Goal: Information Seeking & Learning: Learn about a topic

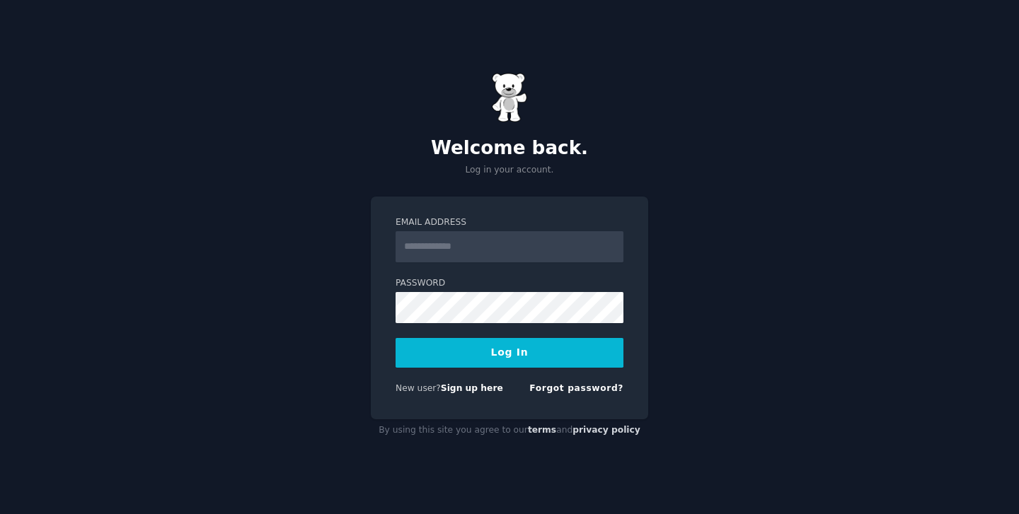
click at [541, 253] on input "Email Address" at bounding box center [510, 246] width 228 height 31
type input "**********"
click at [508, 353] on button "Log In" at bounding box center [510, 353] width 228 height 30
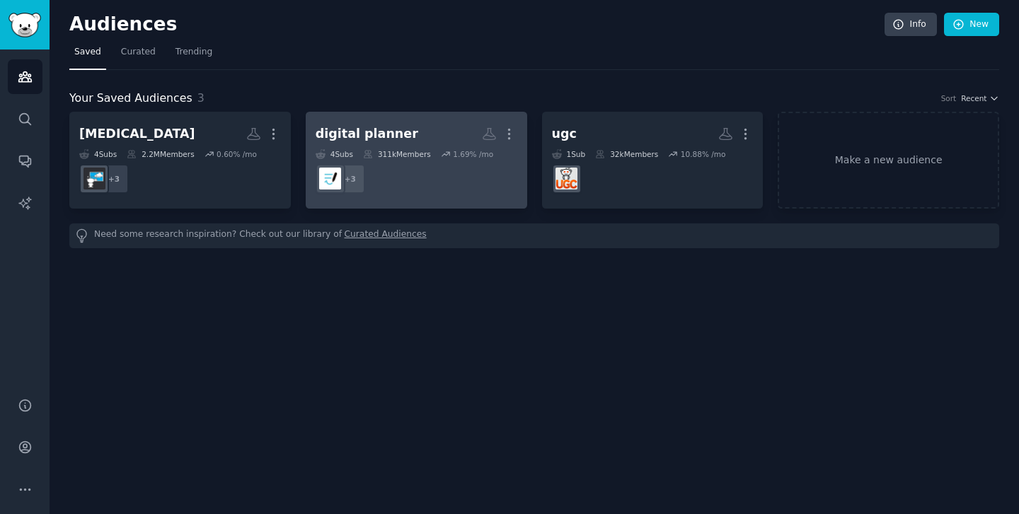
click at [408, 134] on h2 "digital planner More" at bounding box center [417, 134] width 202 height 25
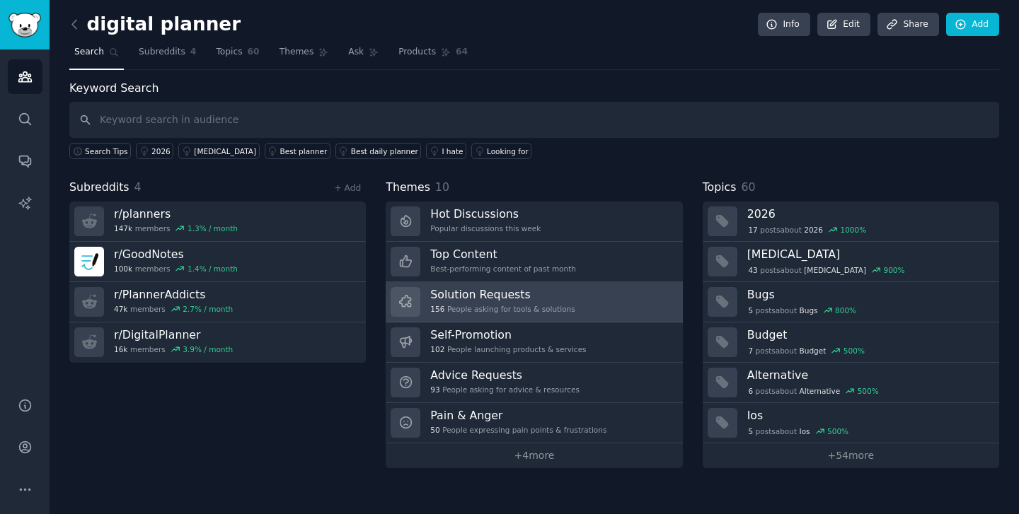
click at [536, 312] on div "156 People asking for tools & solutions" at bounding box center [502, 309] width 144 height 10
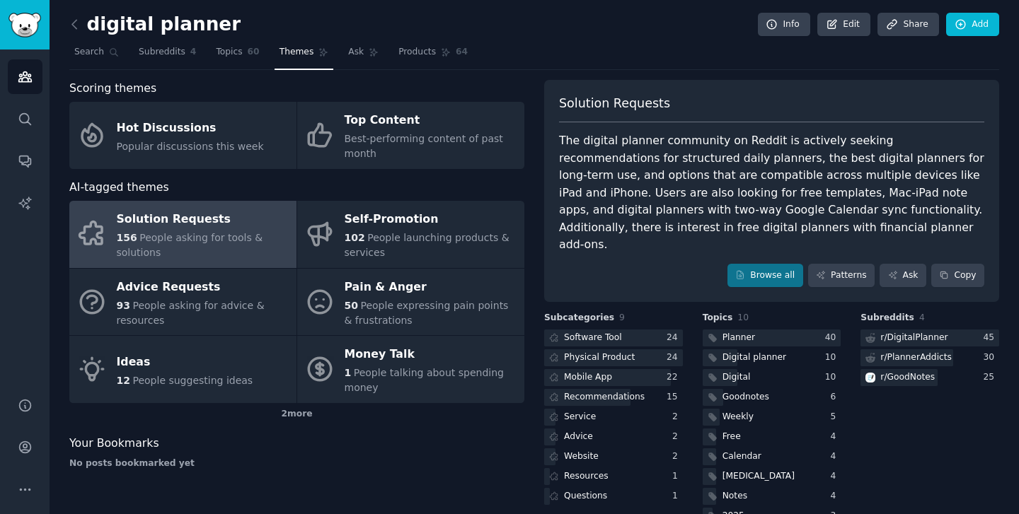
scroll to position [16, 0]
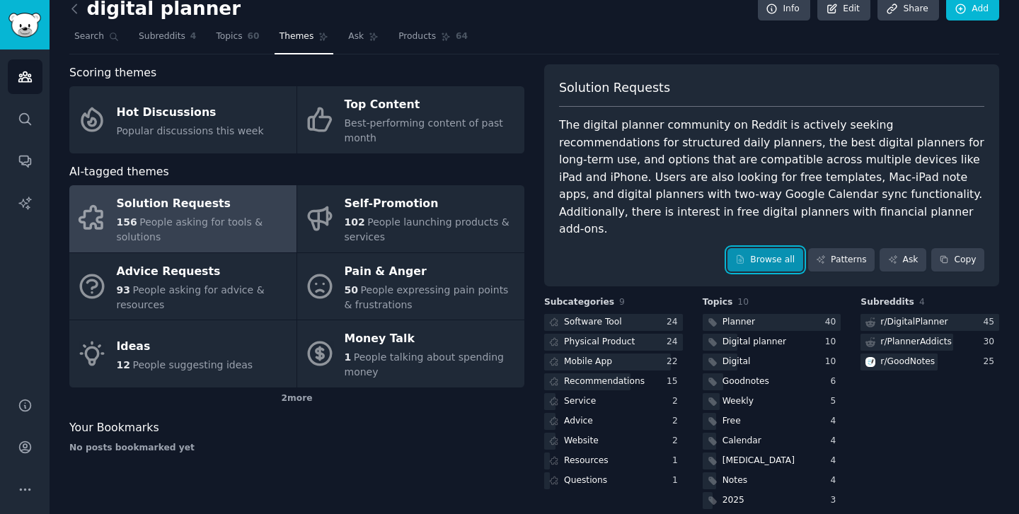
click at [750, 248] on link "Browse all" at bounding box center [765, 260] width 76 height 24
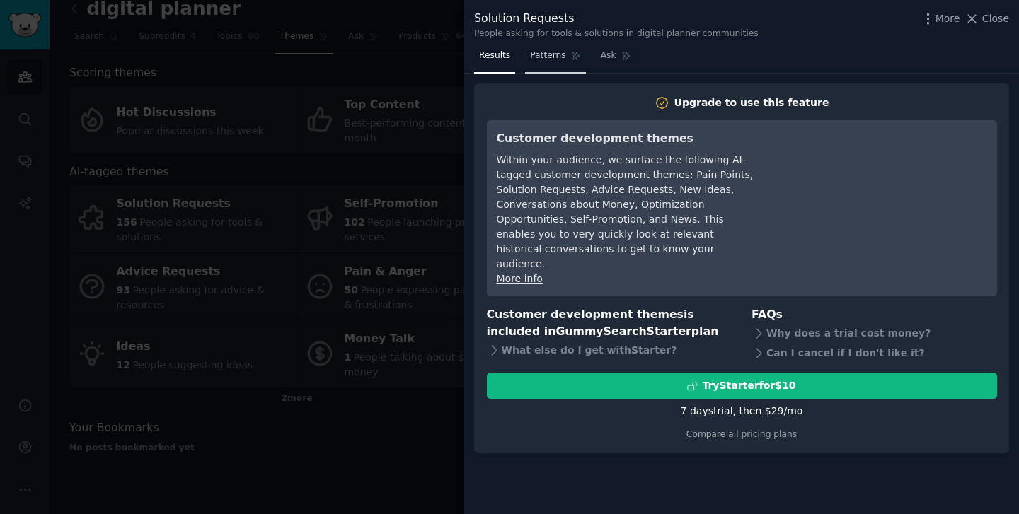
click at [553, 57] on span "Patterns" at bounding box center [547, 56] width 35 height 13
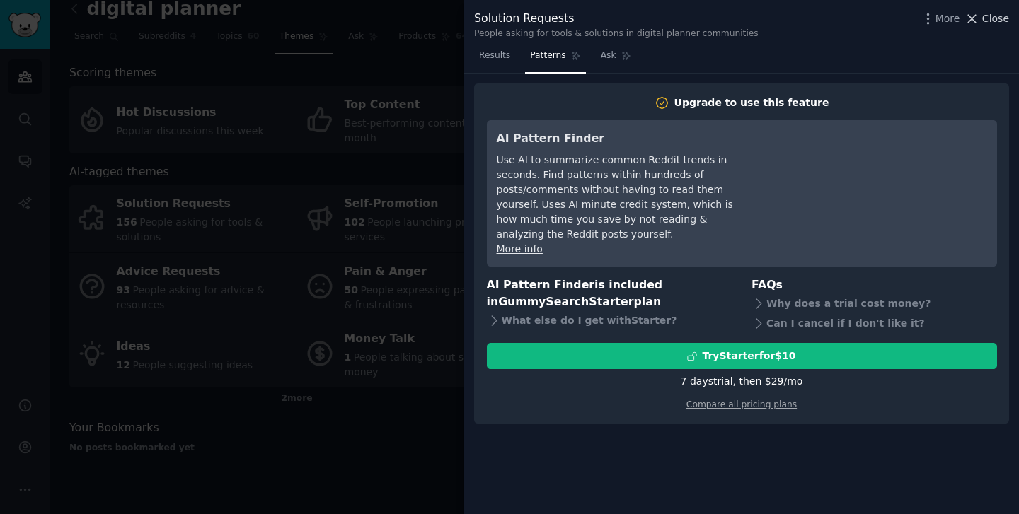
click at [990, 23] on span "Close" at bounding box center [995, 18] width 27 height 15
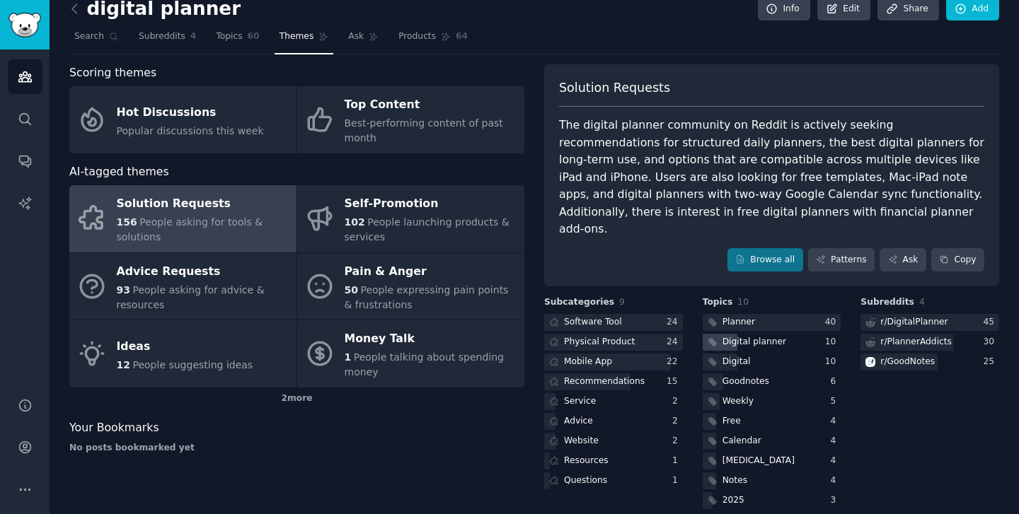
click at [744, 336] on div "Digital planner" at bounding box center [754, 342] width 64 height 13
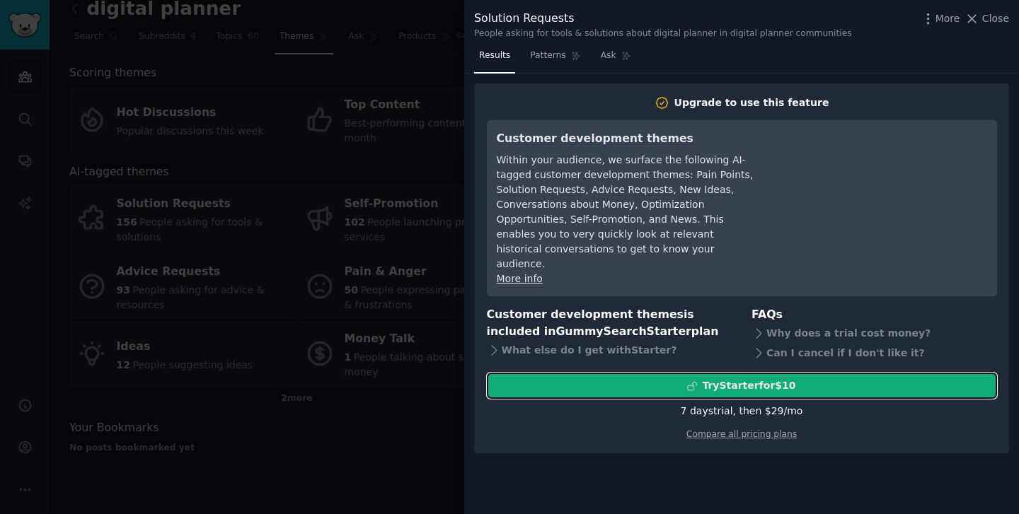
click at [729, 379] on div "Try Starter for $10" at bounding box center [748, 386] width 93 height 15
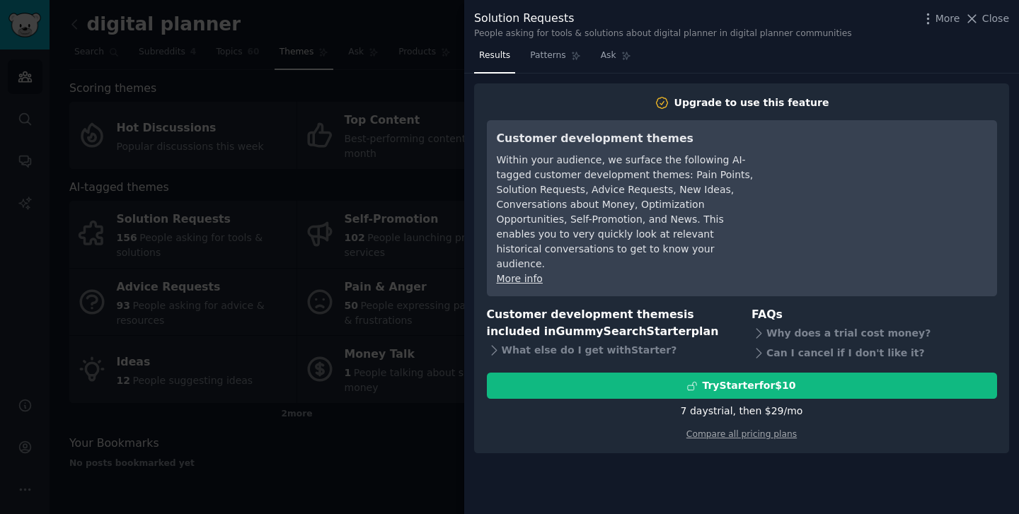
click at [993, 28] on div "Solution Requests People asking for tools & solutions about digital planner in …" at bounding box center [741, 25] width 535 height 30
click at [993, 25] on div "More Close" at bounding box center [965, 19] width 88 height 18
click at [993, 21] on span "Close" at bounding box center [995, 18] width 27 height 15
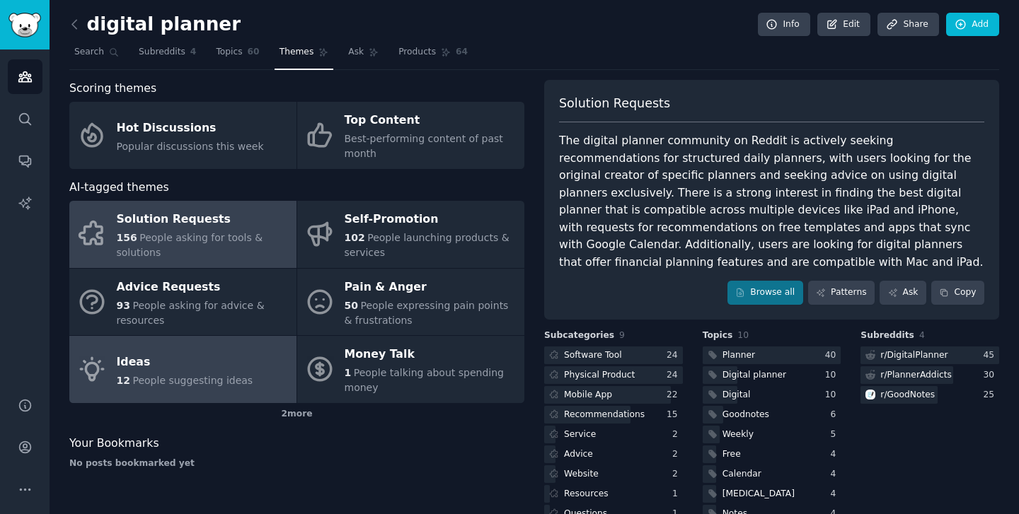
click at [149, 361] on div "Ideas" at bounding box center [185, 362] width 137 height 23
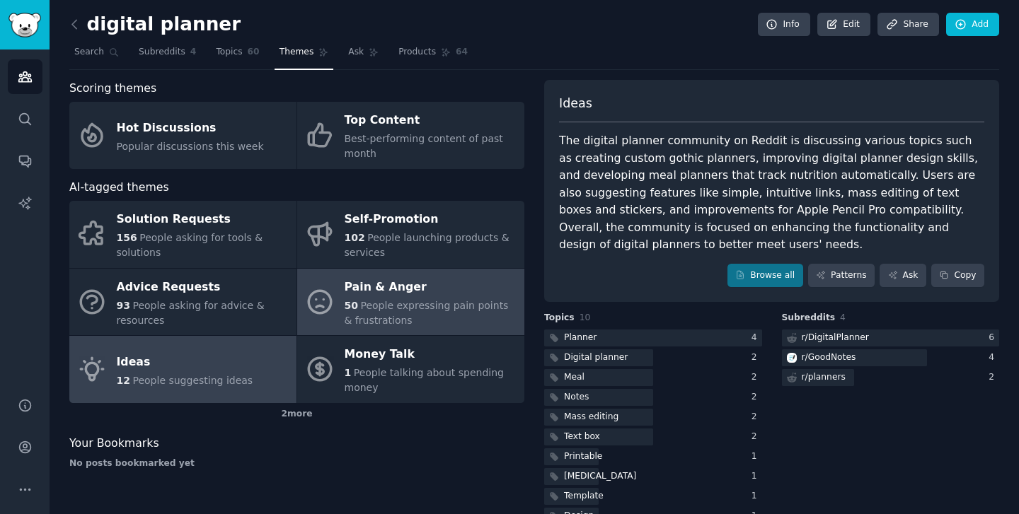
click at [471, 312] on div "50 People expressing pain points & frustrations" at bounding box center [431, 314] width 173 height 30
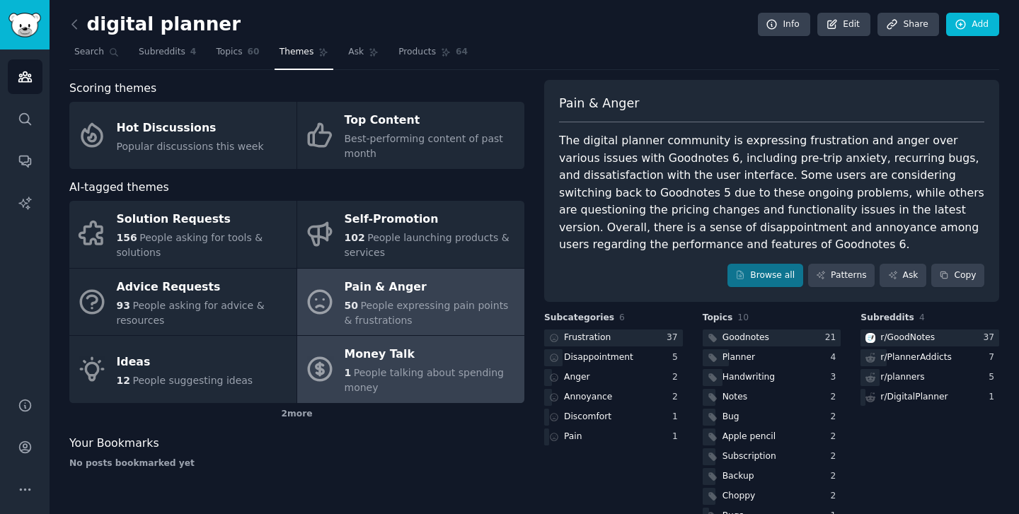
click at [446, 350] on div "Money Talk" at bounding box center [431, 355] width 173 height 23
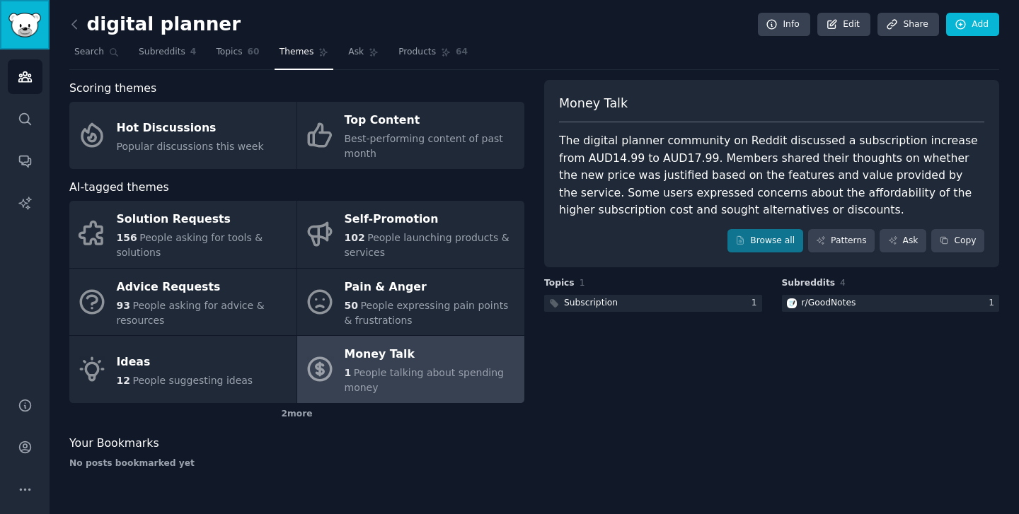
click at [34, 40] on link "Sidebar" at bounding box center [25, 25] width 50 height 50
